Goal: Check status: Check status

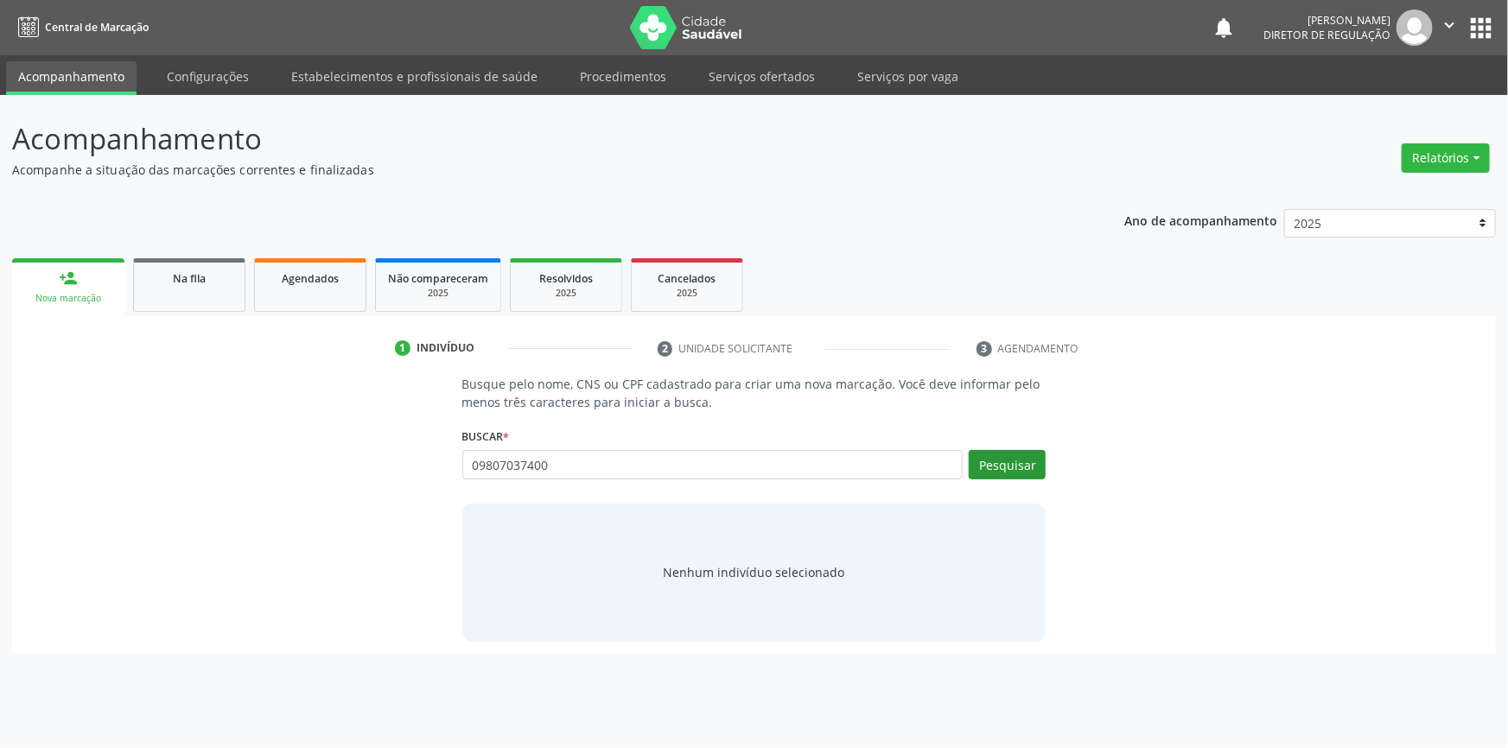
type input "09807037400"
click at [1001, 471] on button "Pesquisar" at bounding box center [1007, 464] width 77 height 29
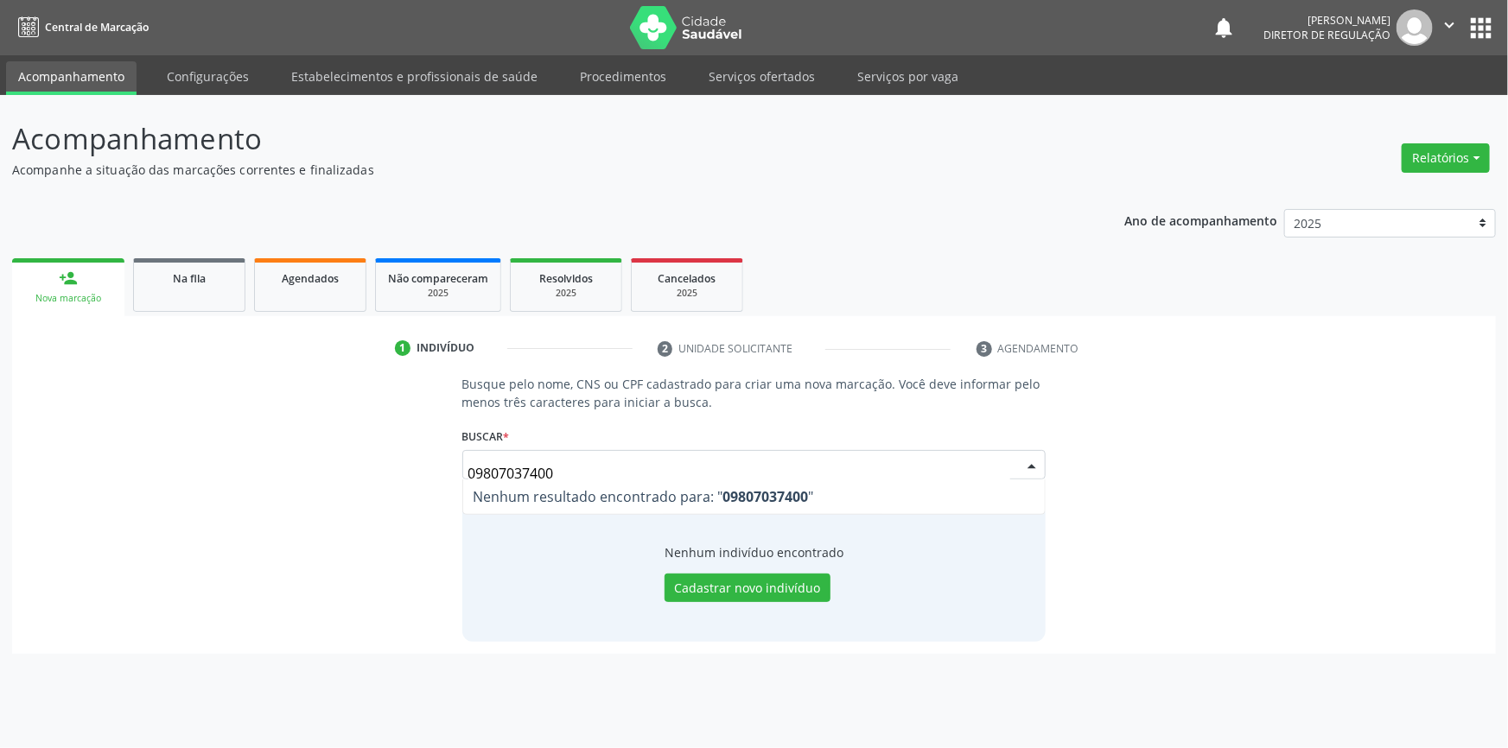
drag, startPoint x: 569, startPoint y: 469, endPoint x: 327, endPoint y: 465, distance: 242.0
click at [327, 465] on div "Busque pelo nome, CNS ou CPF cadastrado para criar uma nova marcação. Você deve…" at bounding box center [753, 508] width 1459 height 266
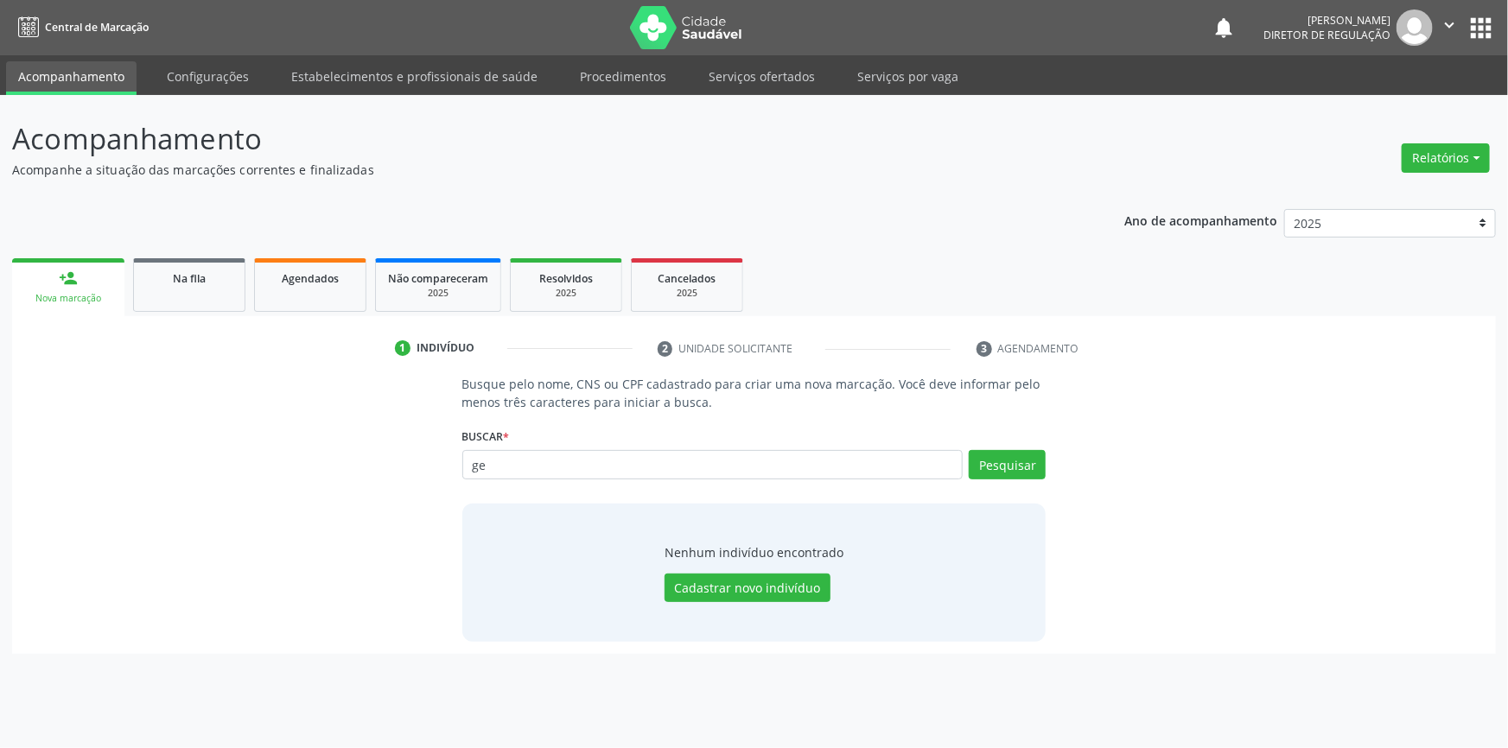
type input "g"
type input "glebem rodrigue sabino"
click at [1018, 466] on button "Pesquisar" at bounding box center [1007, 464] width 77 height 29
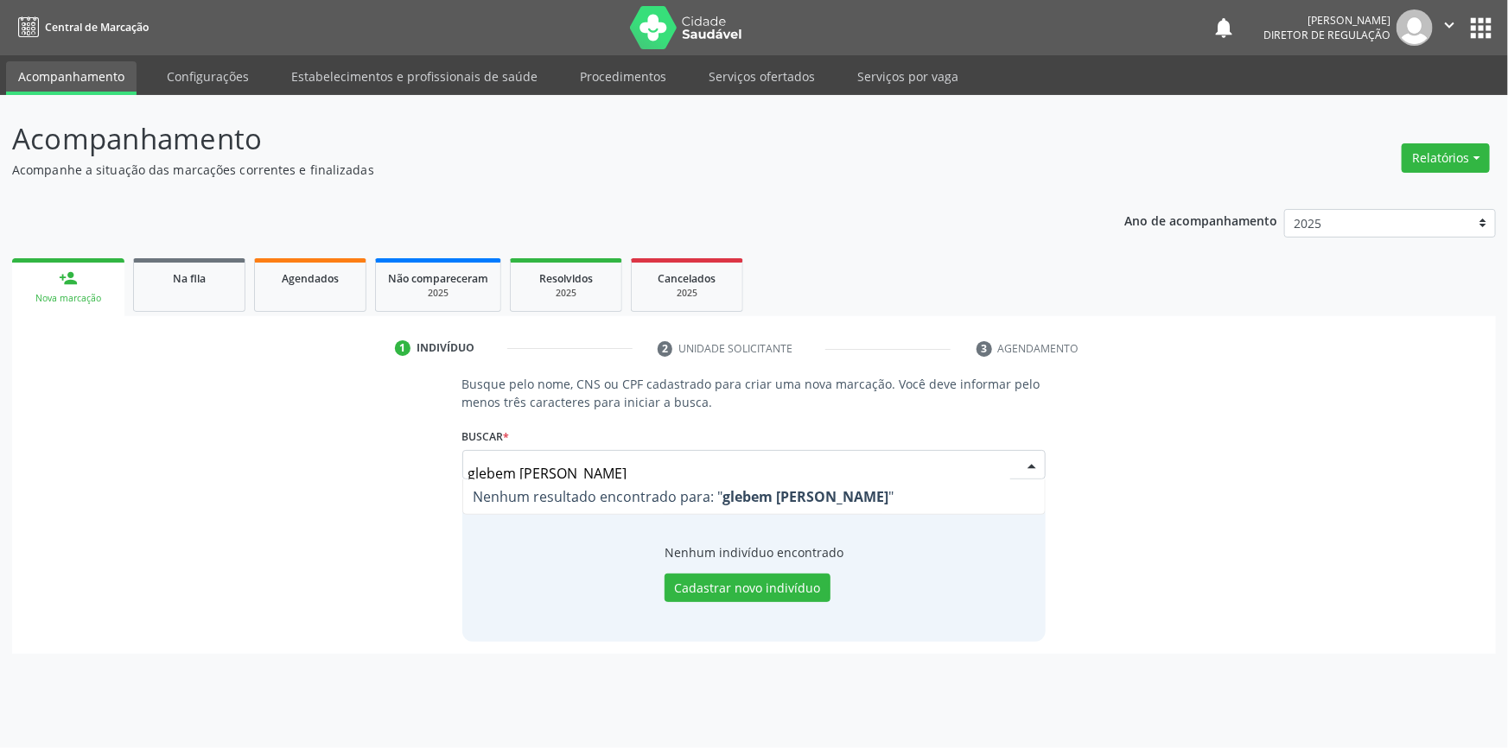
drag, startPoint x: 672, startPoint y: 468, endPoint x: 99, endPoint y: 467, distance: 572.8
click at [109, 467] on div "Busque pelo nome, CNS ou CPF cadastrado para criar uma nova marcação. Você deve…" at bounding box center [753, 508] width 1459 height 266
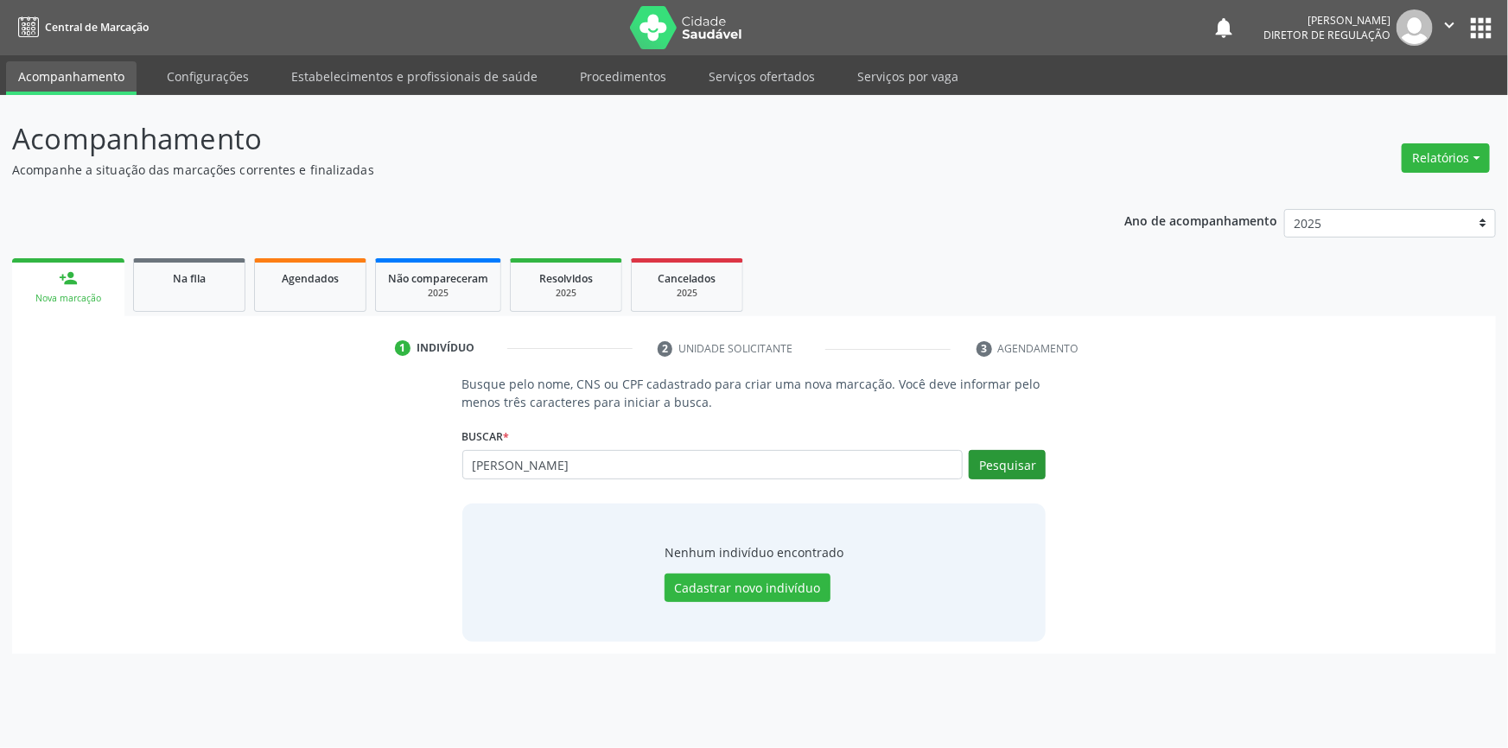
type input "GLEBEM RODRIGUES"
click at [1007, 464] on button "Pesquisar" at bounding box center [1007, 464] width 77 height 29
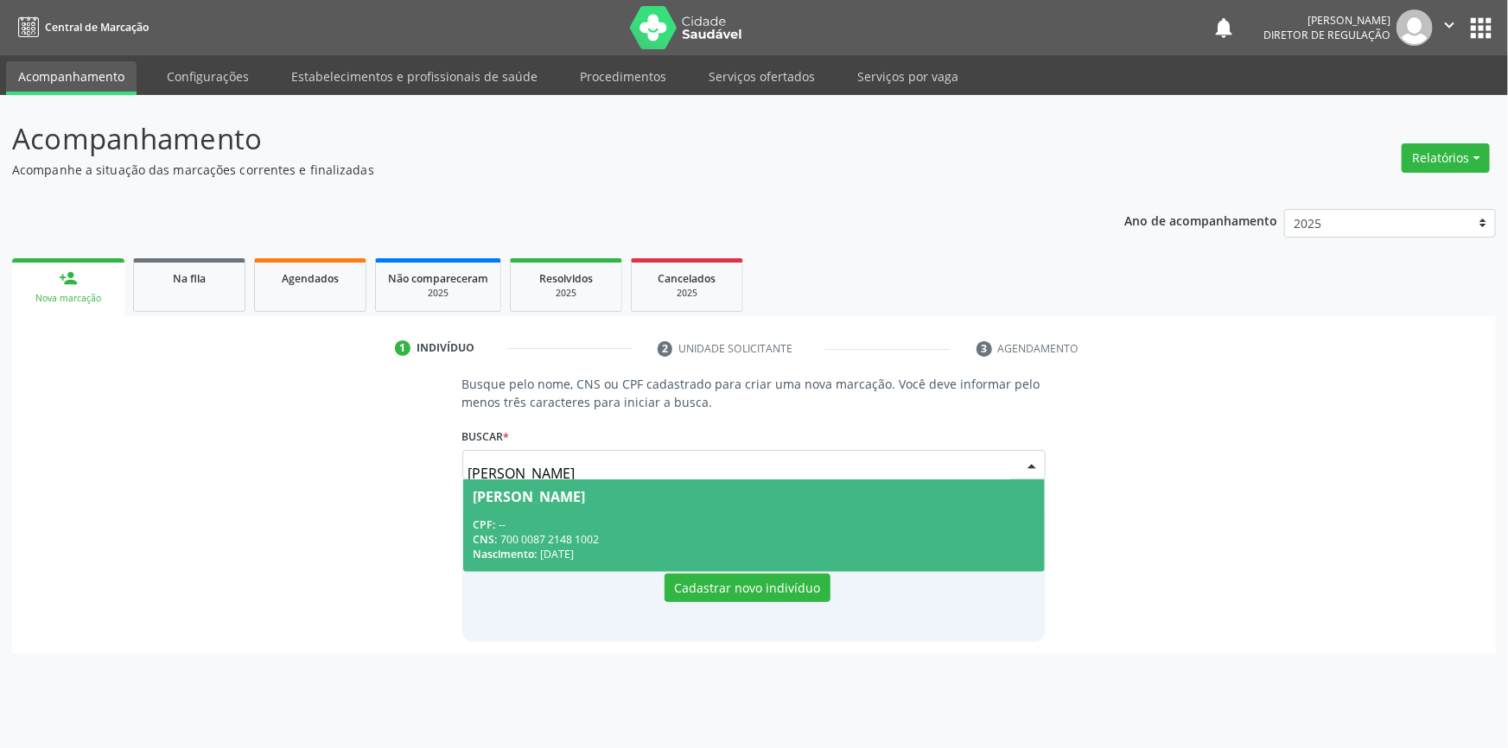
click at [689, 501] on div "Glebem Rodrigues Sabino" at bounding box center [754, 497] width 562 height 14
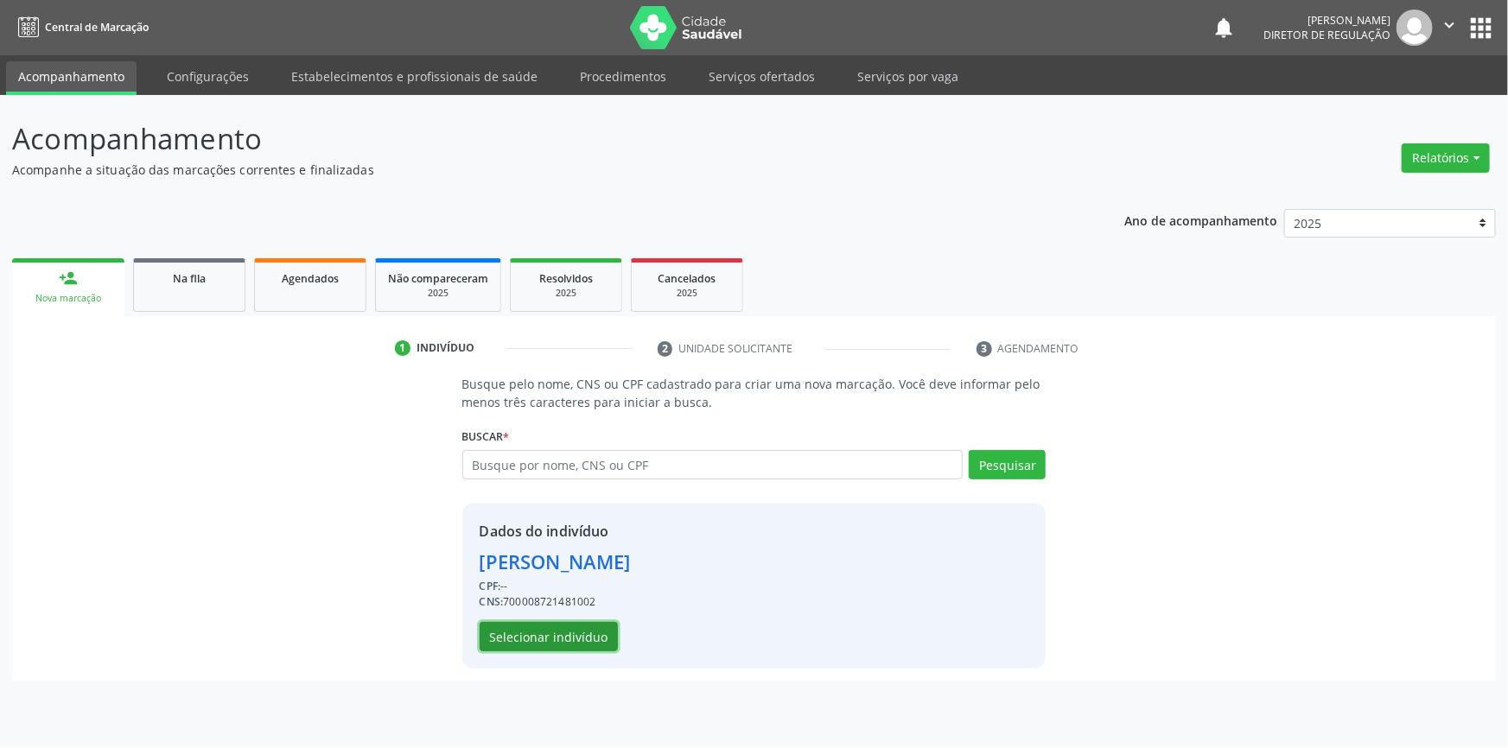
click at [556, 632] on button "Selecionar indivíduo" at bounding box center [549, 636] width 138 height 29
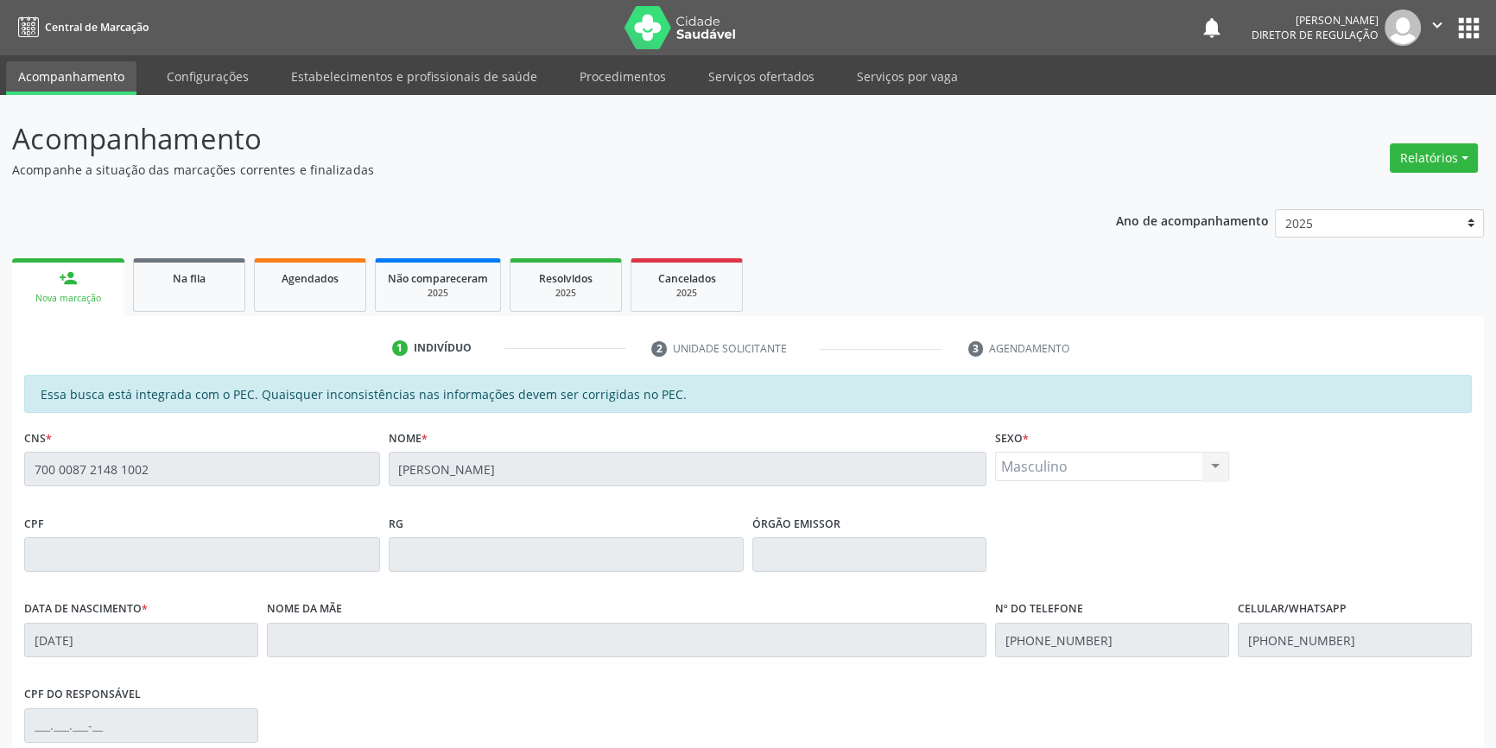
drag, startPoint x: 270, startPoint y: 492, endPoint x: 0, endPoint y: 480, distance: 269.9
click at [0, 480] on div "Acompanhamento Acompanhe a situação das marcações correntes e finalizadas Relat…" at bounding box center [748, 541] width 1496 height 892
click at [78, 249] on div "Ano de acompanhamento 2025 2024 2023 2022 2021 2020 2019 2018 person_add Nova m…" at bounding box center [748, 586] width 1472 height 778
click at [90, 294] on div "Nova marcação" at bounding box center [68, 298] width 88 height 13
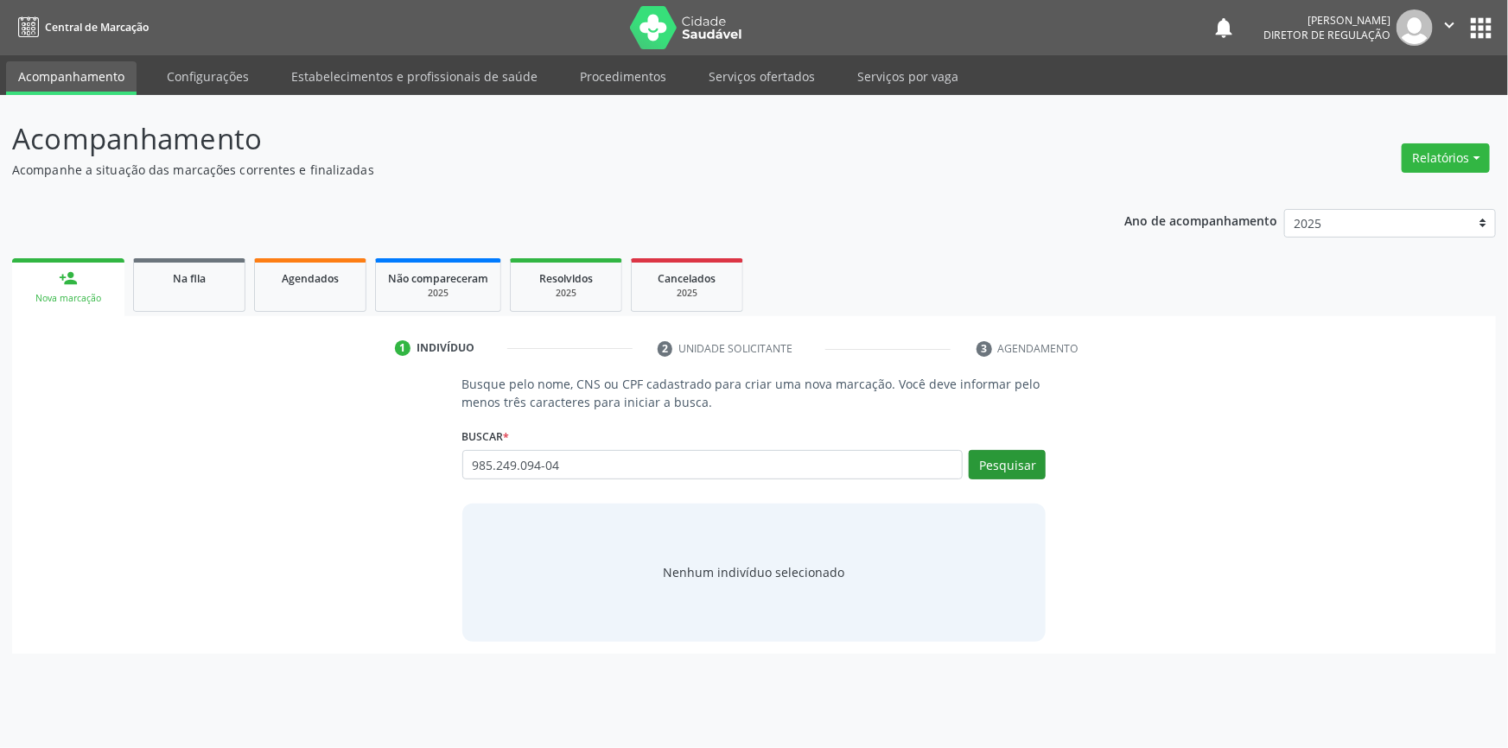
type input "985.249.094-04"
click at [1001, 462] on button "Pesquisar" at bounding box center [1007, 464] width 77 height 29
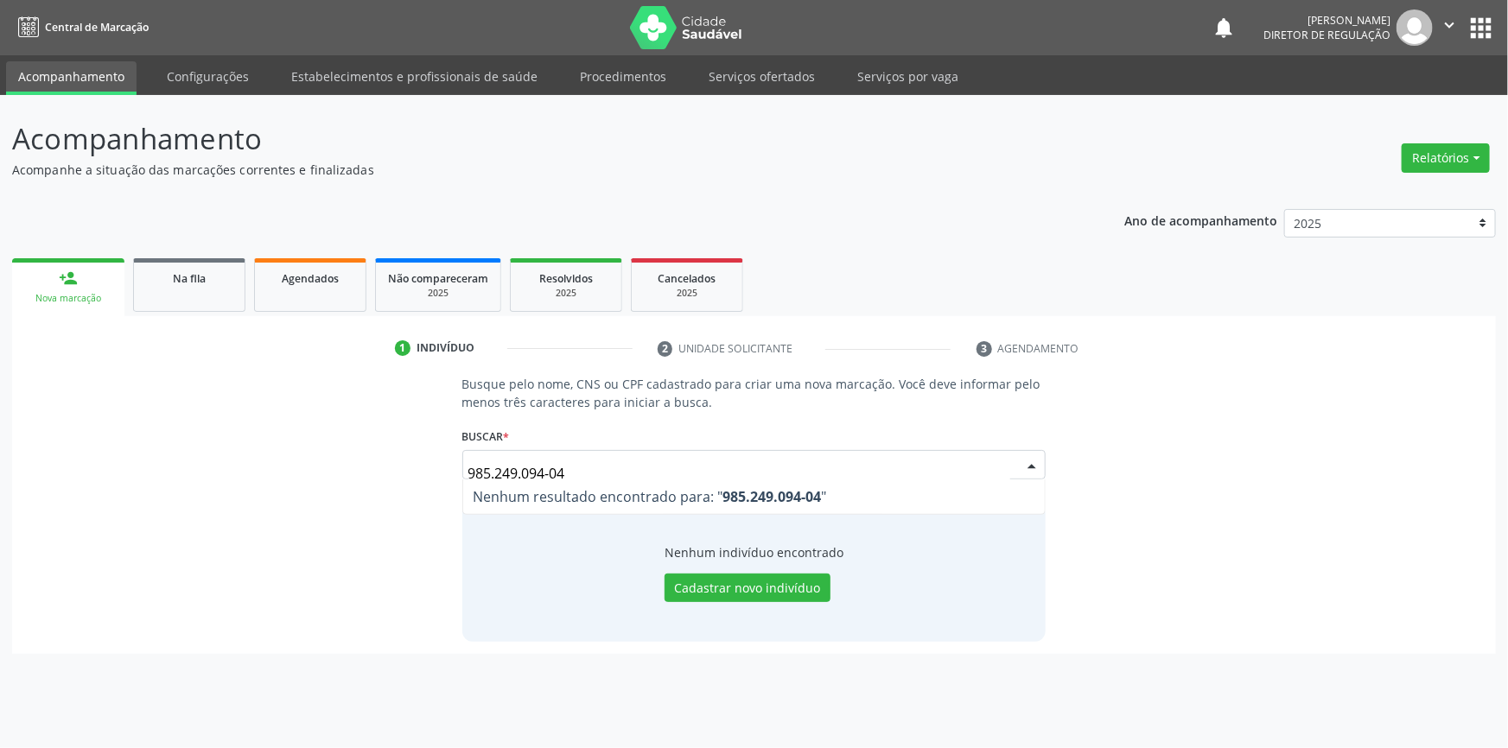
drag, startPoint x: 547, startPoint y: 467, endPoint x: 263, endPoint y: 442, distance: 285.4
click at [294, 447] on div "Busque pelo nome, CNS ou CPF cadastrado para criar uma nova marcação. Você deve…" at bounding box center [753, 508] width 1459 height 266
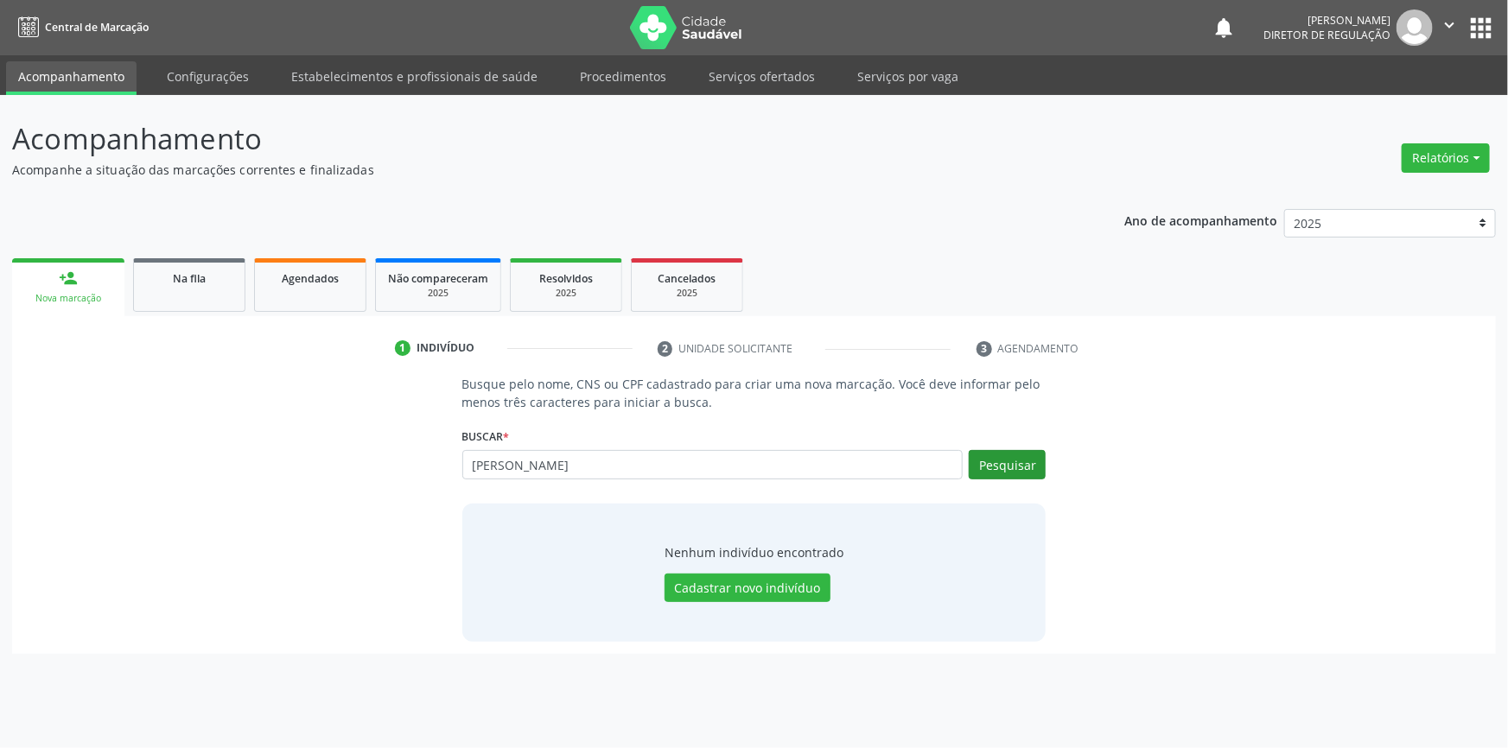
type input "[PERSON_NAME]"
click at [1025, 471] on button "Pesquisar" at bounding box center [1007, 464] width 77 height 29
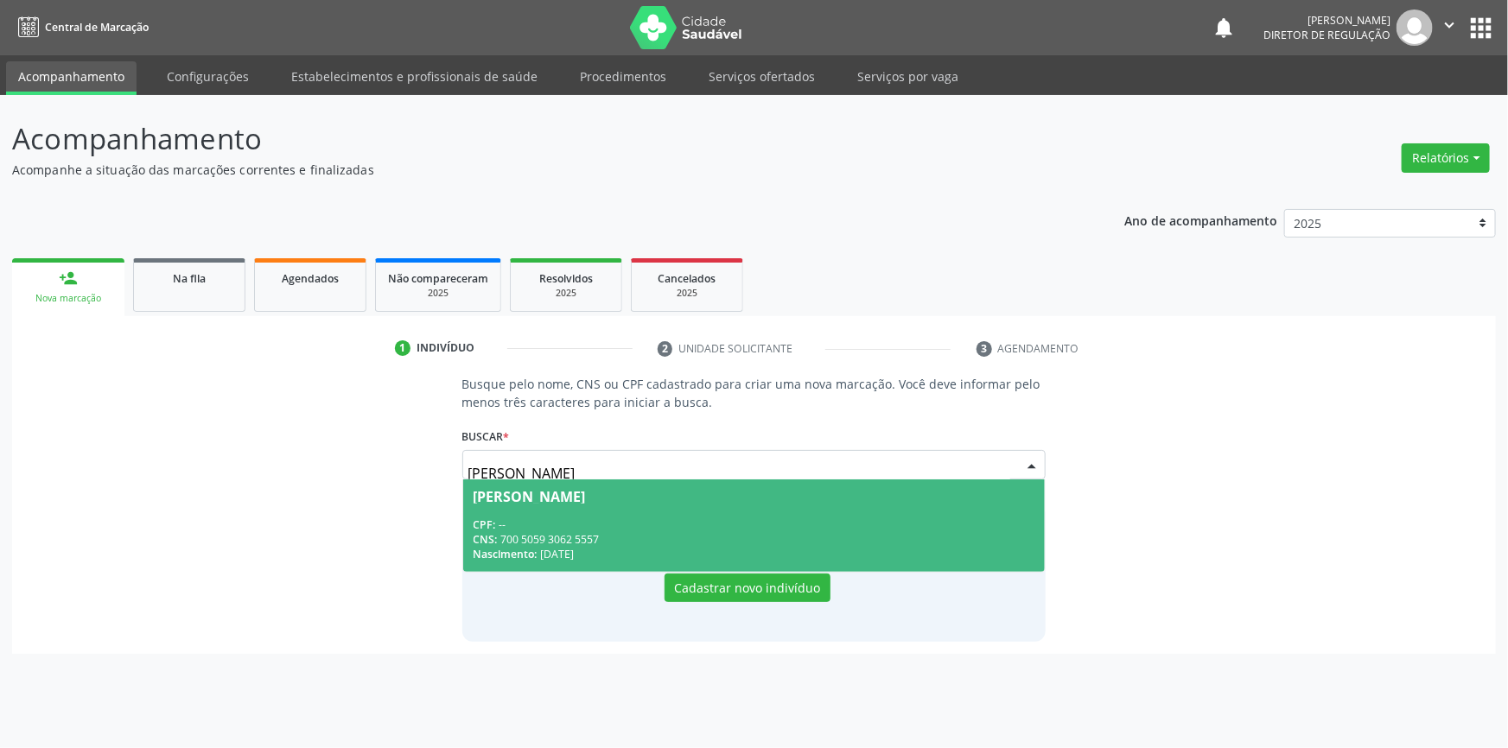
click at [799, 503] on span "[PERSON_NAME] CPF: -- CNS: 700 5059 3062 5557 Nascimento: [DATE]" at bounding box center [754, 526] width 582 height 92
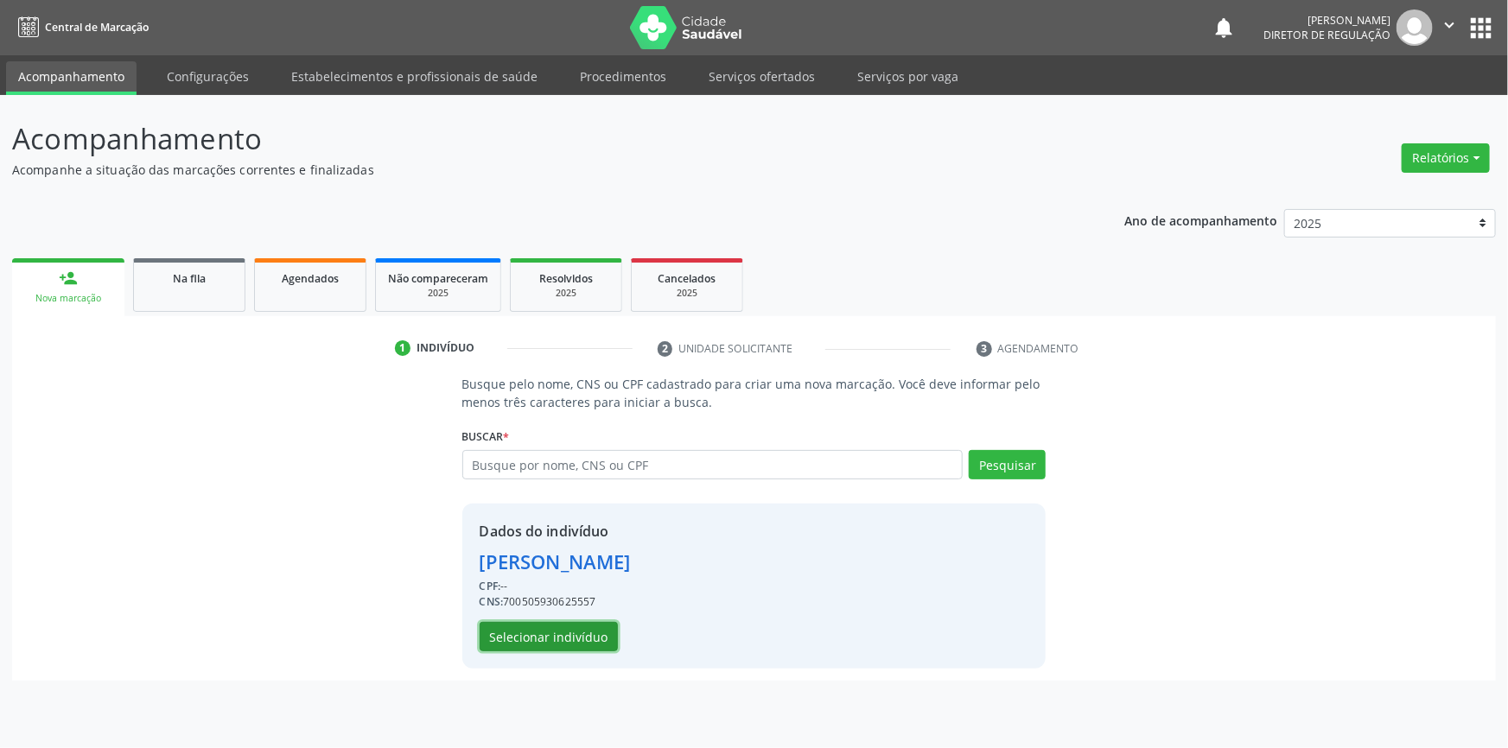
click at [572, 639] on button "Selecionar indivíduo" at bounding box center [549, 636] width 138 height 29
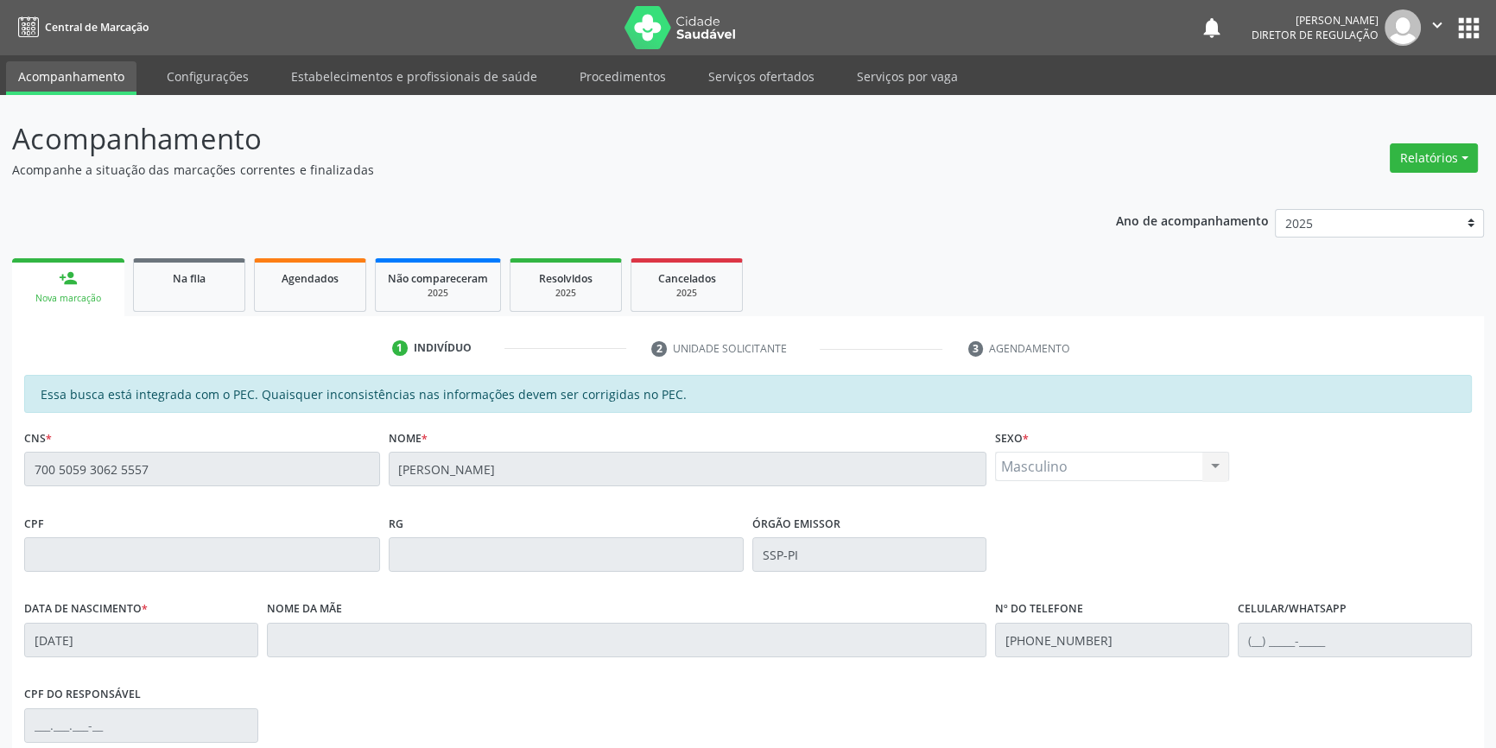
scroll to position [78, 0]
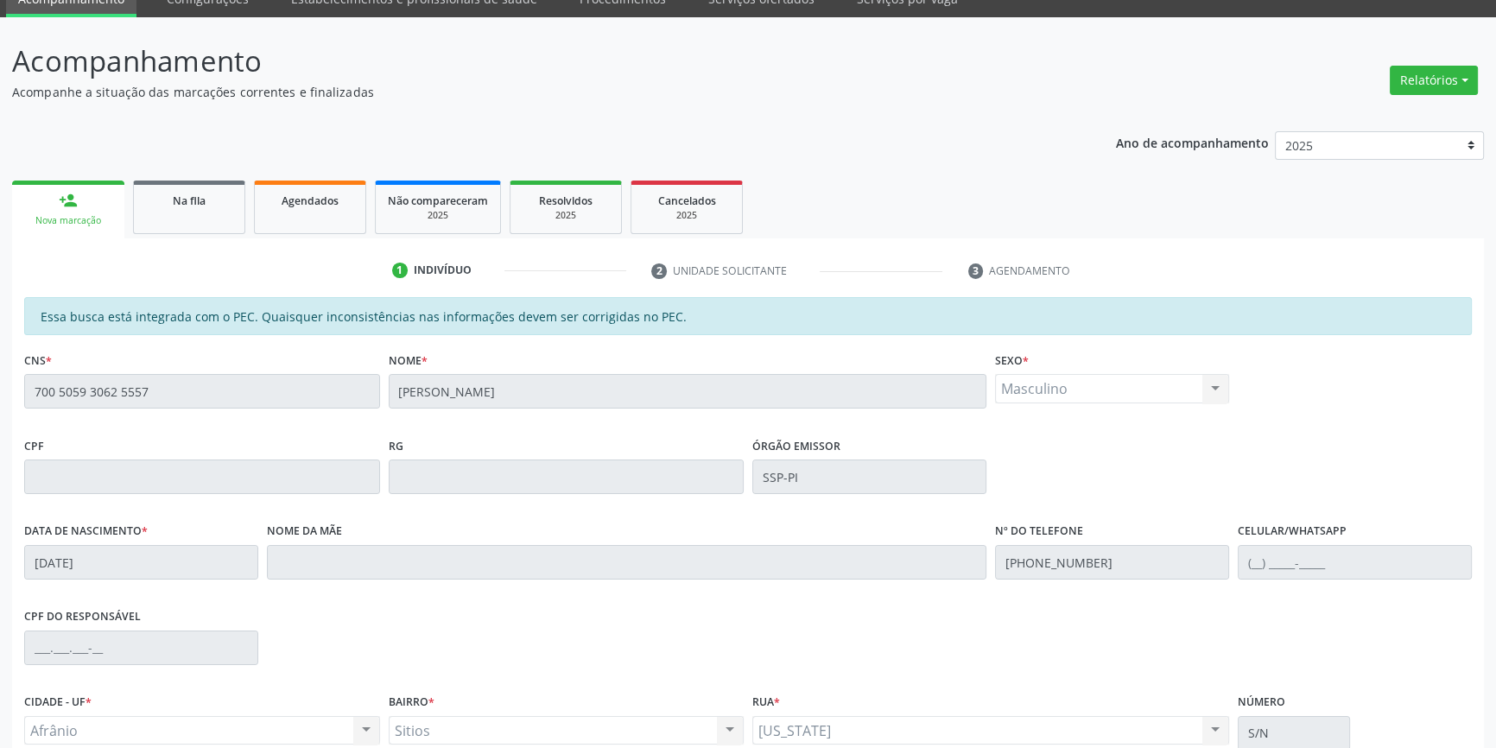
click at [0, 391] on div "Acompanhamento Acompanhe a situação das marcações correntes e finalizadas Relat…" at bounding box center [748, 463] width 1496 height 892
